Goal: Information Seeking & Learning: Learn about a topic

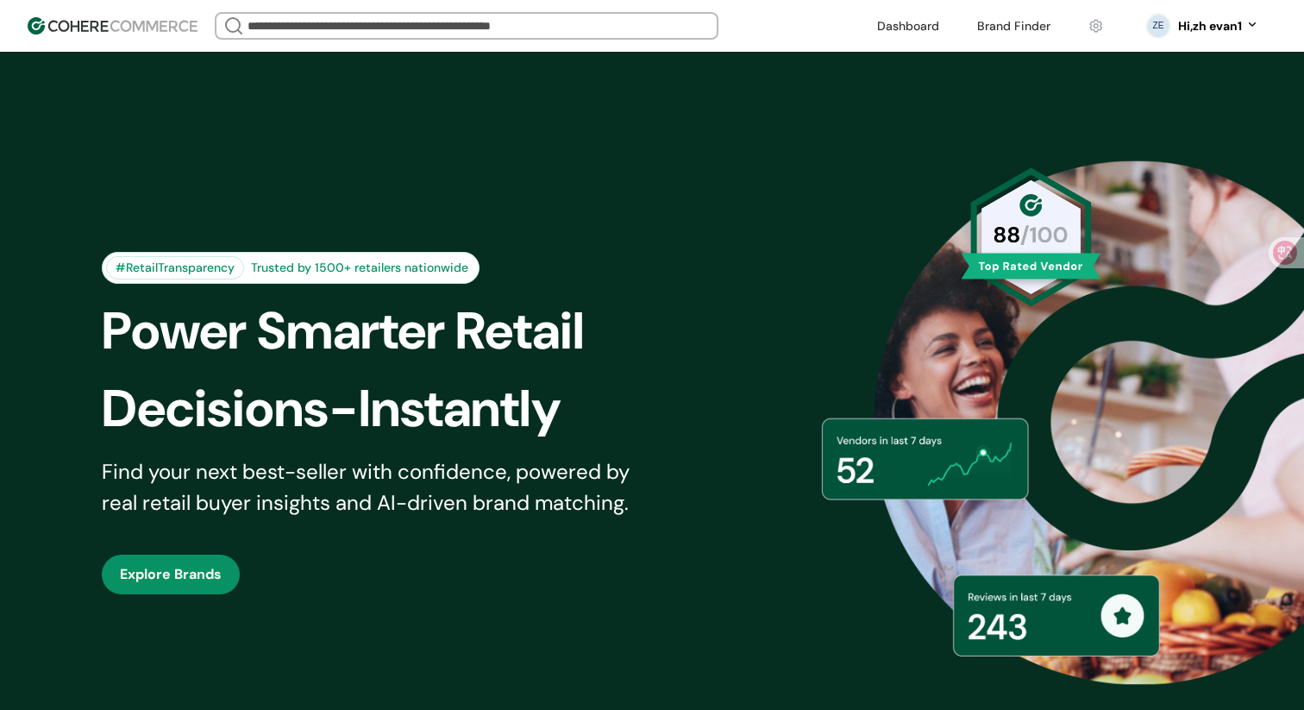
click at [896, 28] on link at bounding box center [908, 26] width 83 height 26
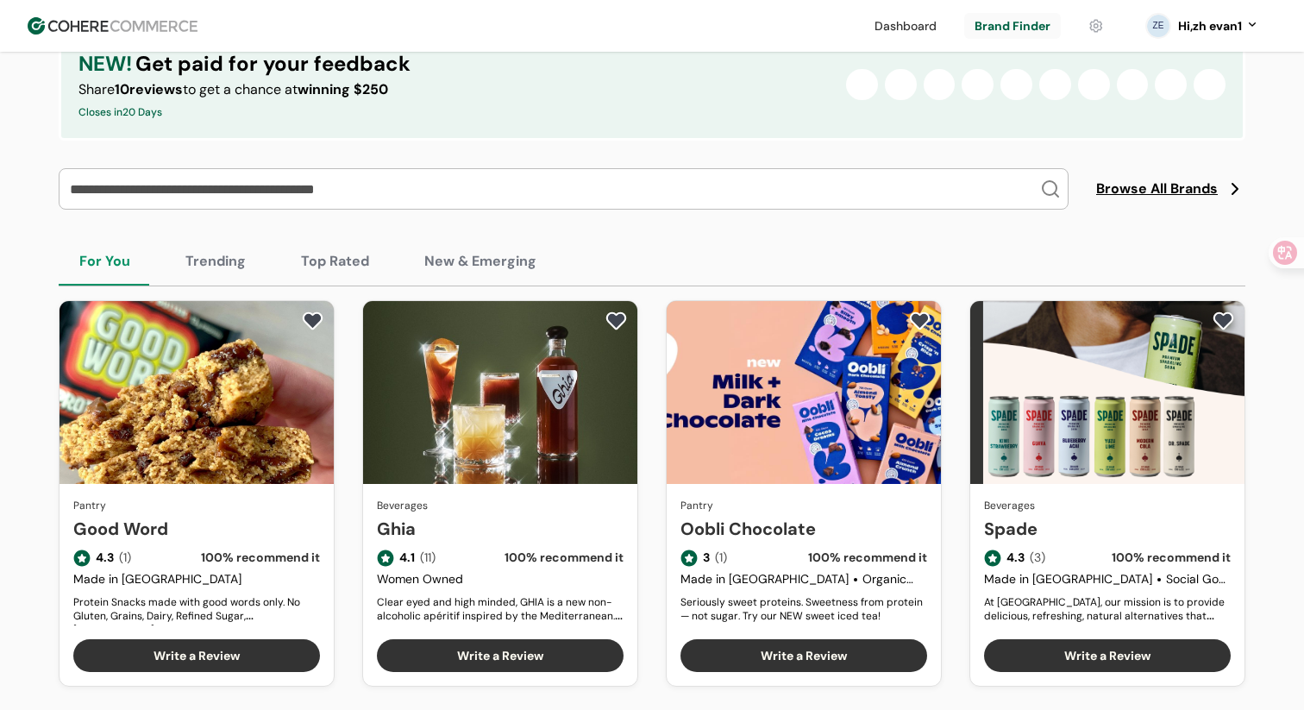
scroll to position [352, 0]
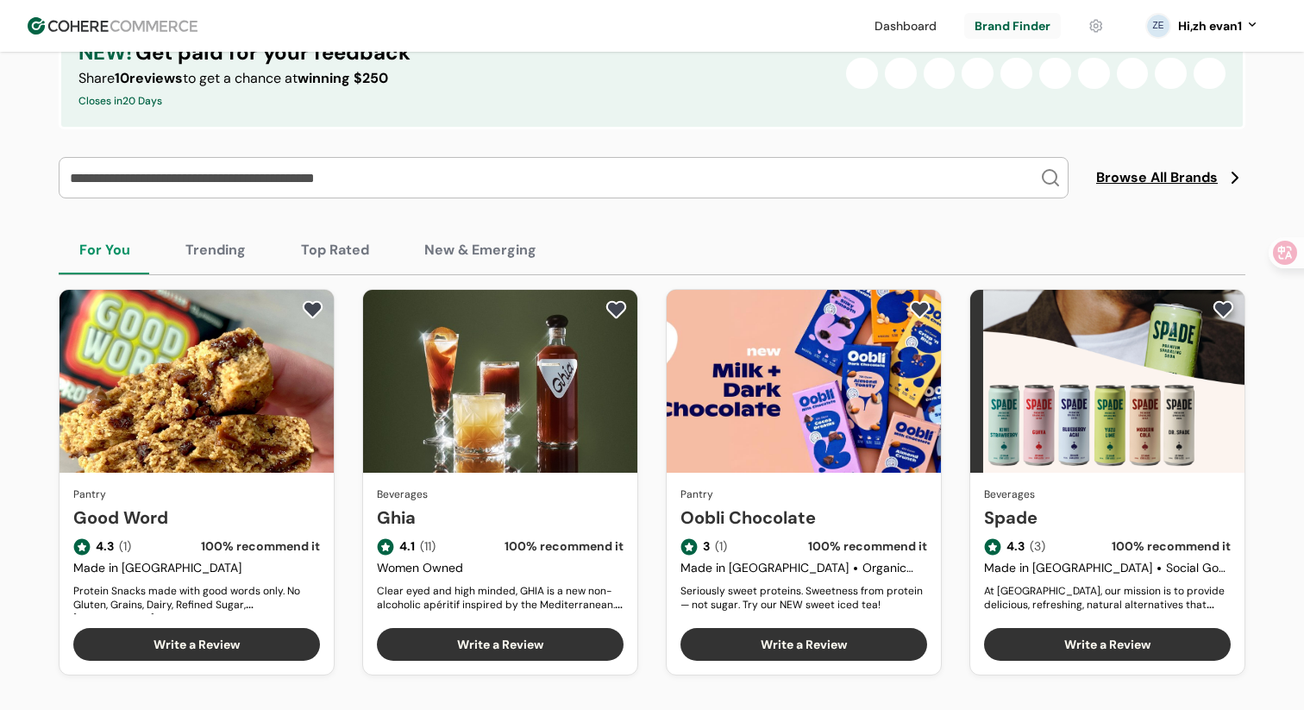
click at [226, 504] on link "Good Word" at bounding box center [196, 517] width 247 height 26
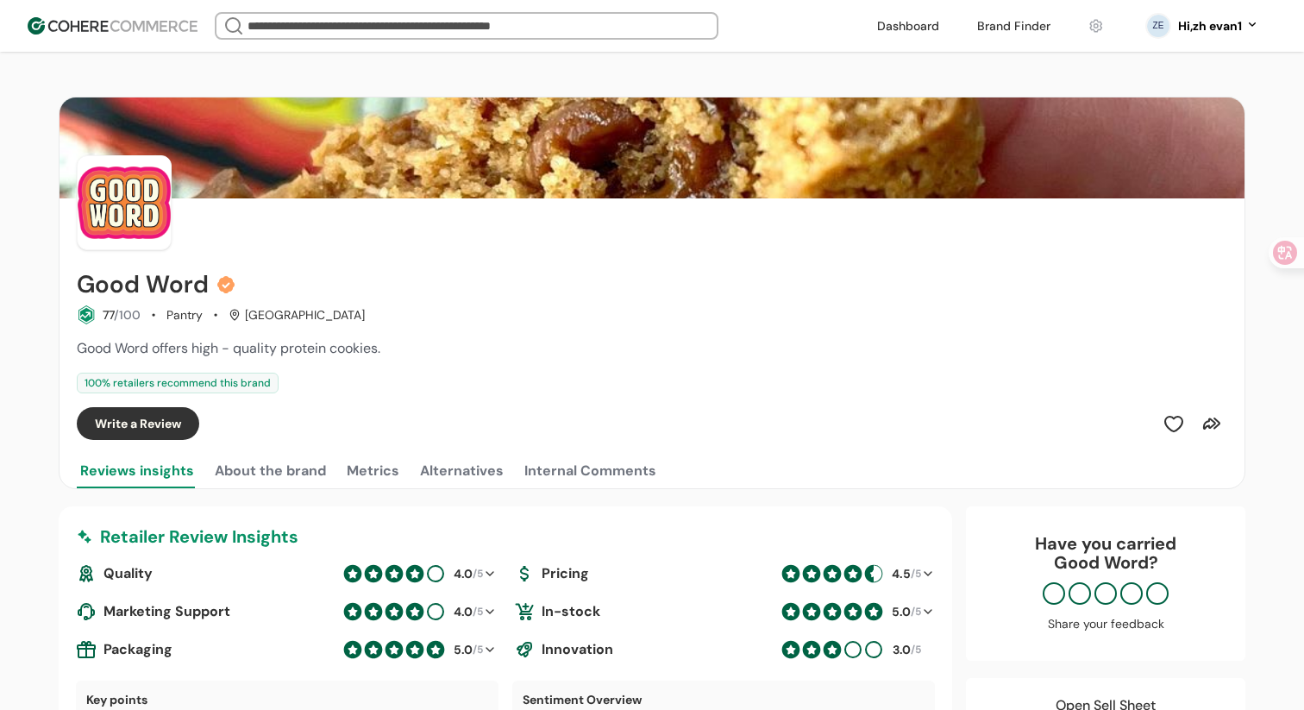
click at [117, 285] on h2 "Good Word" at bounding box center [143, 285] width 132 height 28
drag, startPoint x: 117, startPoint y: 285, endPoint x: 173, endPoint y: 285, distance: 56.0
click at [173, 285] on h2 "Good Word" at bounding box center [143, 285] width 132 height 28
copy h2 "Good Word"
